Goal: Transaction & Acquisition: Purchase product/service

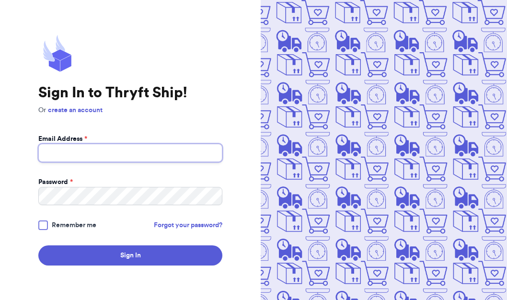
type input "[EMAIL_ADDRESS][DOMAIN_NAME]"
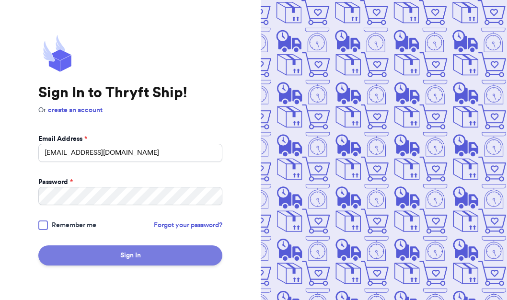
click at [134, 256] on button "Sign In" at bounding box center [130, 255] width 184 height 20
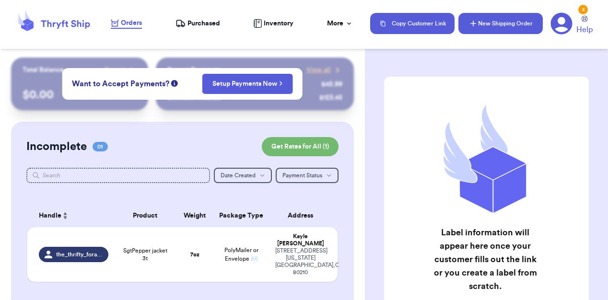
click at [476, 19] on icon "button" at bounding box center [473, 24] width 10 height 10
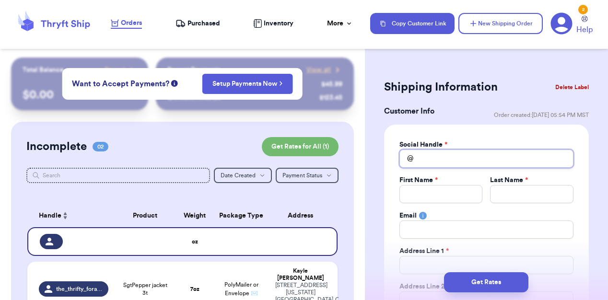
click at [429, 163] on input "Total Amount Paid" at bounding box center [486, 159] width 174 height 18
type input "c"
type input "cl"
type input "clo"
type input "clos"
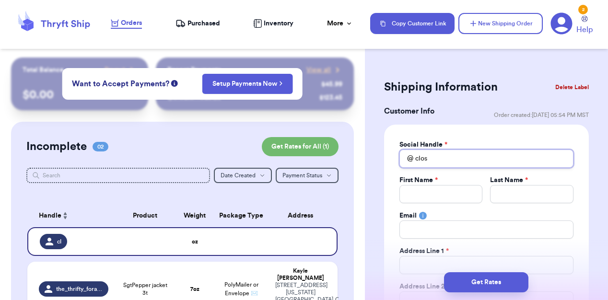
type input "close"
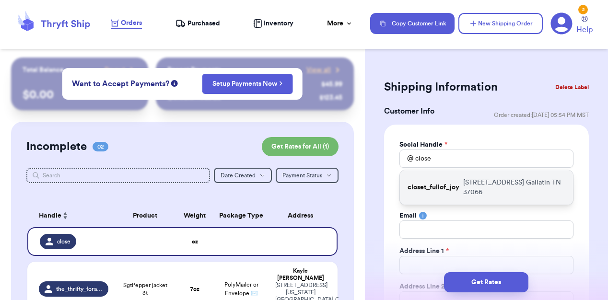
click at [492, 185] on p "[STREET_ADDRESS]" at bounding box center [514, 187] width 102 height 19
type input "closet_fullof_joy"
type input "[PERSON_NAME]"
type input "[EMAIL_ADDRESS][DOMAIN_NAME]"
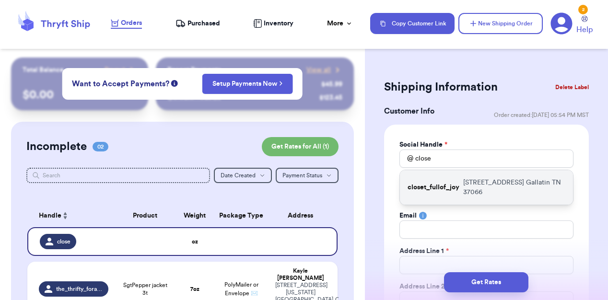
type input "[STREET_ADDRESS]"
type input "Gallatin"
select select "TN"
type input "37066"
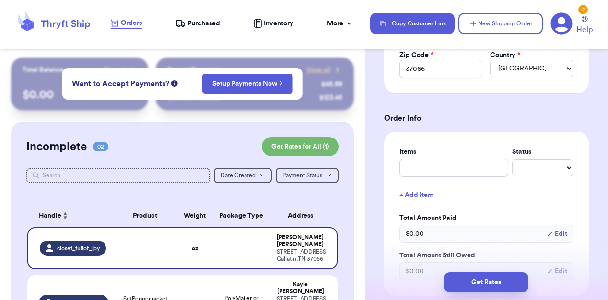
scroll to position [335, 0]
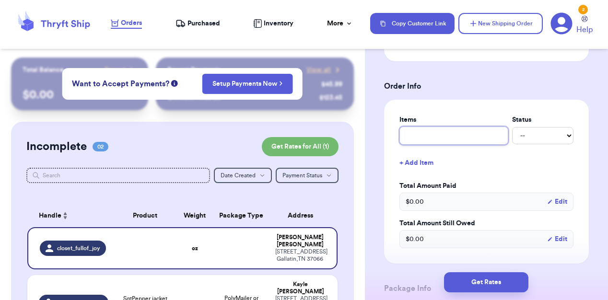
type input "c"
type input "ca"
type input "cat"
type input "cat b"
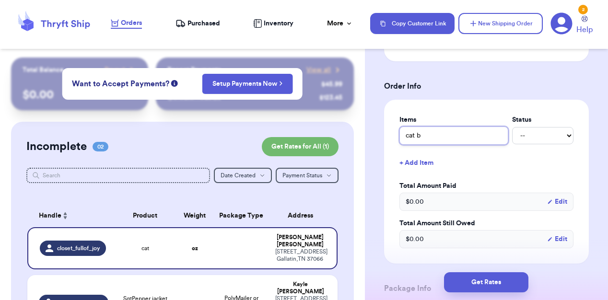
type input "cat bu"
type input "cat but"
type input "cat butt"
type input "cat butt s"
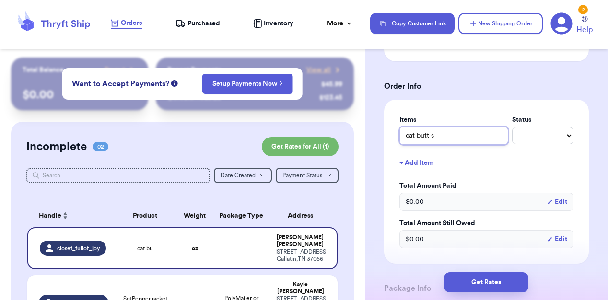
type input "cat butt sh"
type input "cat butt shi"
type input "cat butt shir"
type input "cat butt shirt"
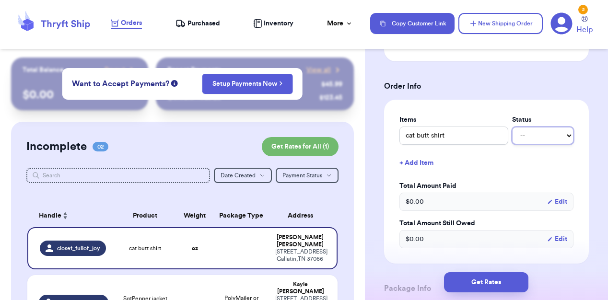
click at [507, 133] on select "-- Paid Owes" at bounding box center [542, 135] width 61 height 17
select select "paid"
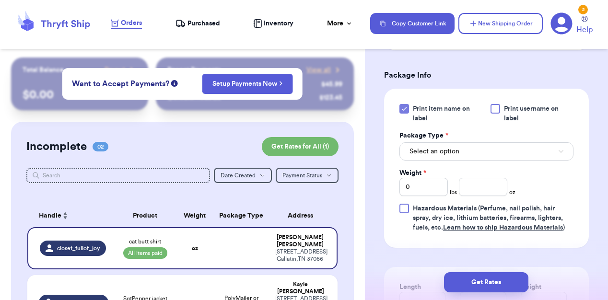
scroll to position [546, 0]
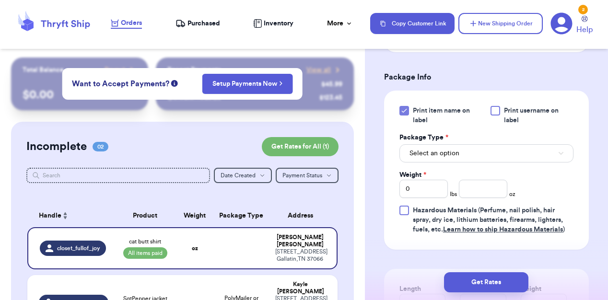
click at [493, 110] on div at bounding box center [495, 111] width 10 height 10
click at [0, 0] on input "Print username on label" at bounding box center [0, 0] width 0 height 0
click at [449, 160] on button "Select an option" at bounding box center [486, 153] width 174 height 18
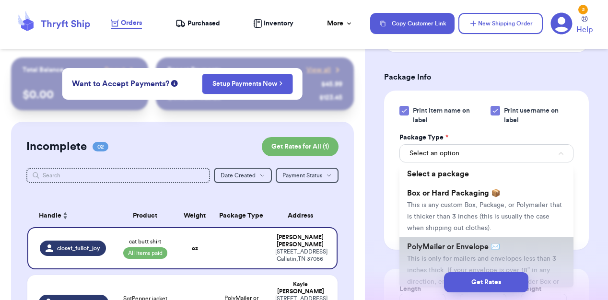
click at [435, 253] on li "PolyMailer or Envelope ✉️ This is only for mailers and envelopes less than 3 in…" at bounding box center [486, 269] width 174 height 65
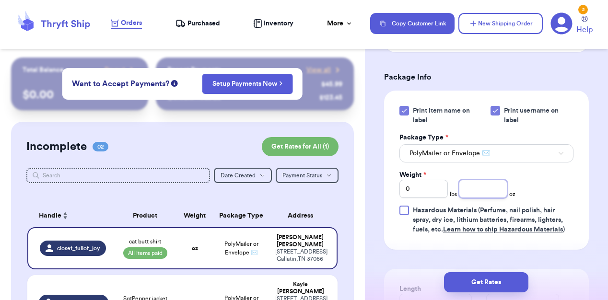
click at [473, 193] on input "number" at bounding box center [483, 189] width 48 height 18
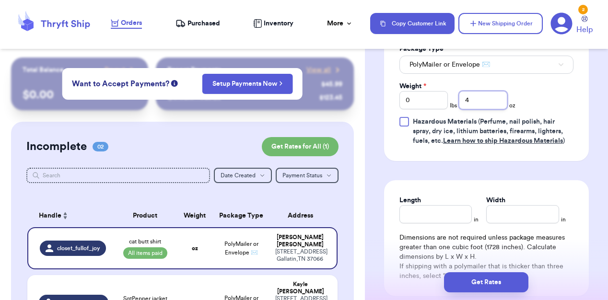
scroll to position [638, 0]
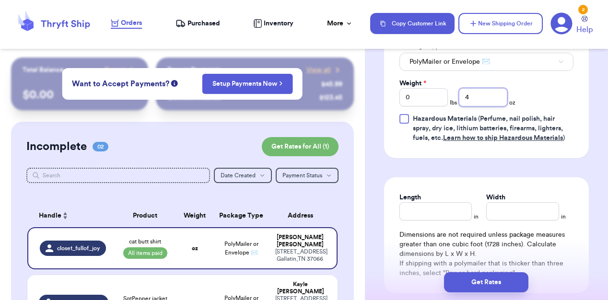
type input "4"
click at [439, 212] on input "Length" at bounding box center [435, 211] width 73 height 18
type input "9"
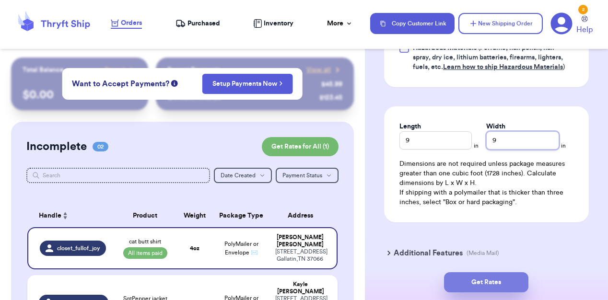
type input "9"
click at [482, 290] on button "Get Rates" at bounding box center [486, 282] width 84 height 20
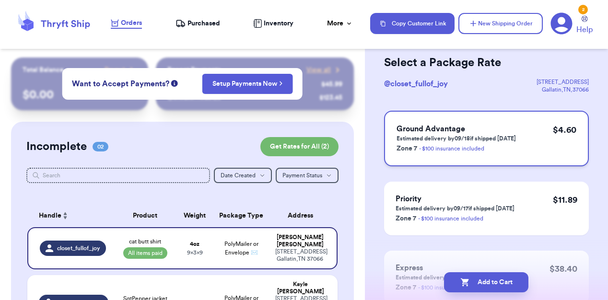
scroll to position [48, 0]
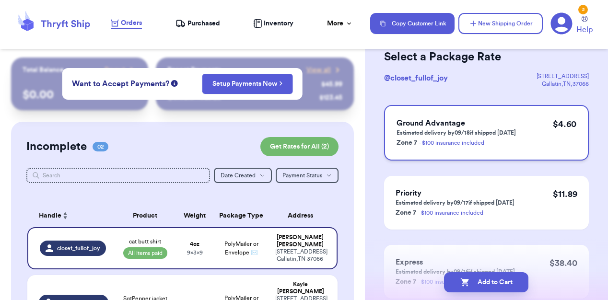
click at [462, 113] on div "Ground Advantage Estimated delivery by 09/18 if shipped [DATE] Zone 7 - $100 in…" at bounding box center [486, 133] width 205 height 56
click at [483, 286] on button "Add to Cart" at bounding box center [486, 282] width 84 height 20
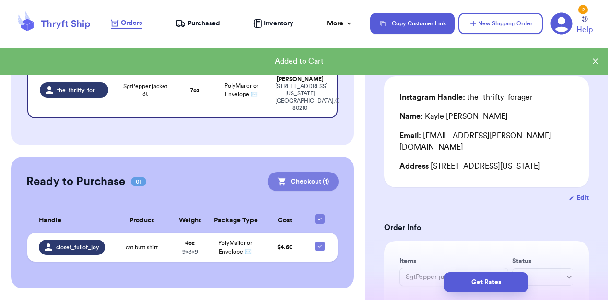
click at [268, 172] on button "Checkout ( 1 )" at bounding box center [303, 181] width 71 height 19
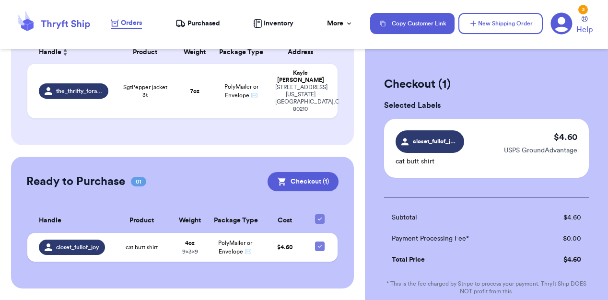
scroll to position [73, 0]
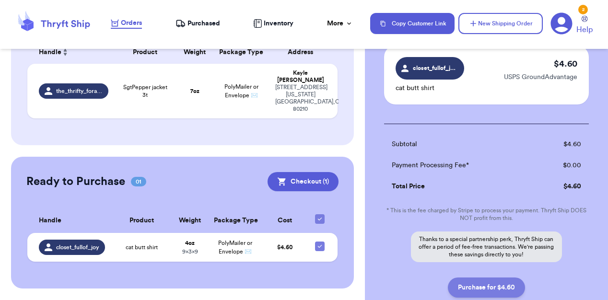
click at [478, 283] on button "Purchase for $4.60" at bounding box center [486, 288] width 77 height 20
checkbox input "false"
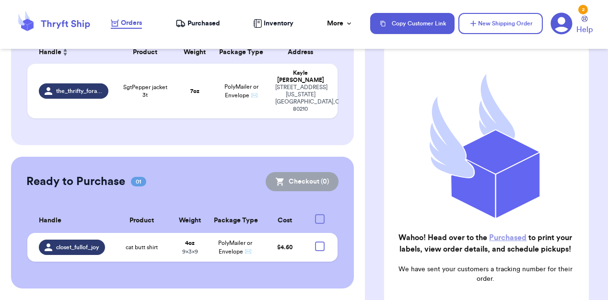
checkbox input "true"
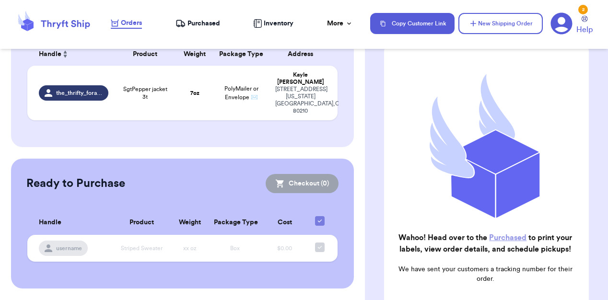
click at [507, 237] on link "Purchased" at bounding box center [507, 238] width 37 height 8
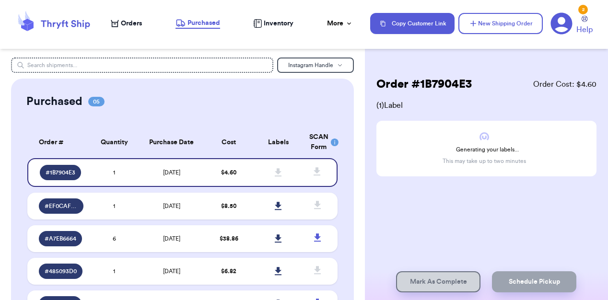
click at [476, 221] on div "Order # 1B7904E3 Order Cost: $ 4.60 ( 1 ) Label Generating your labels... This …" at bounding box center [486, 156] width 243 height 196
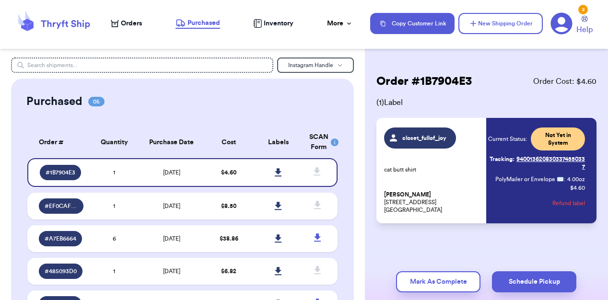
scroll to position [3, 0]
click at [277, 175] on icon at bounding box center [278, 172] width 7 height 9
